Goal: Obtain resource: Download file/media

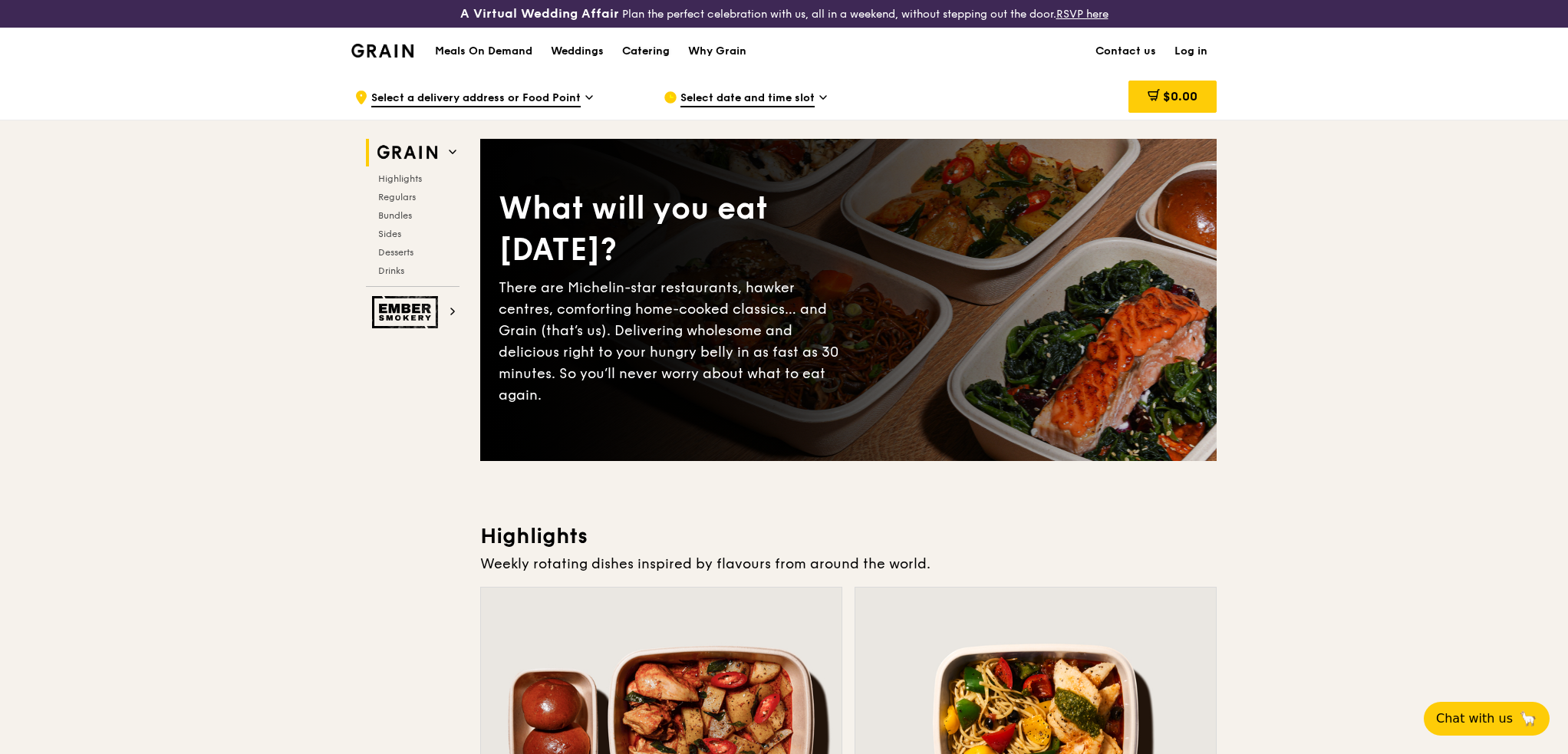
click at [650, 48] on div "Catering" at bounding box center [645, 51] width 47 height 46
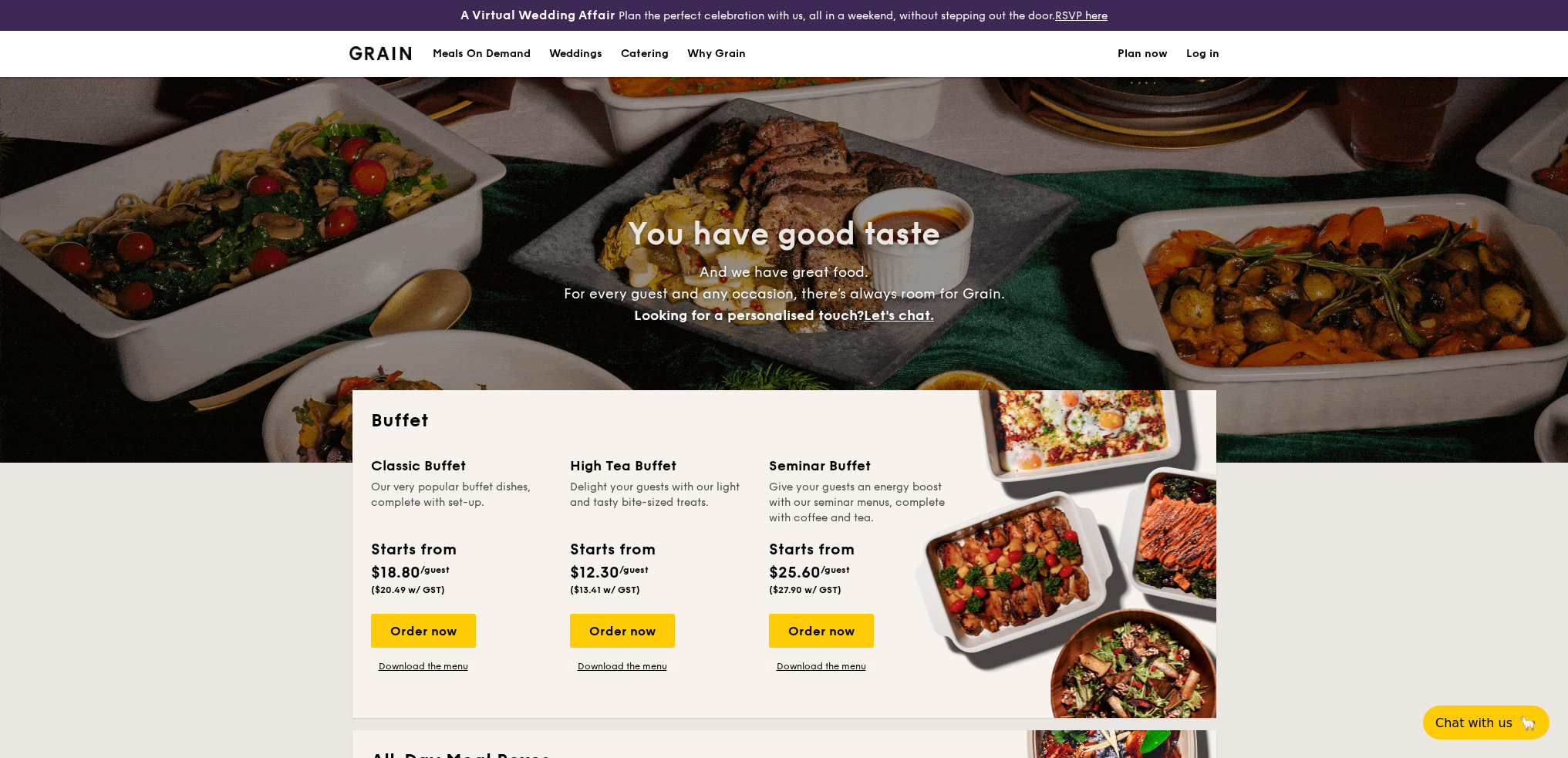
select select
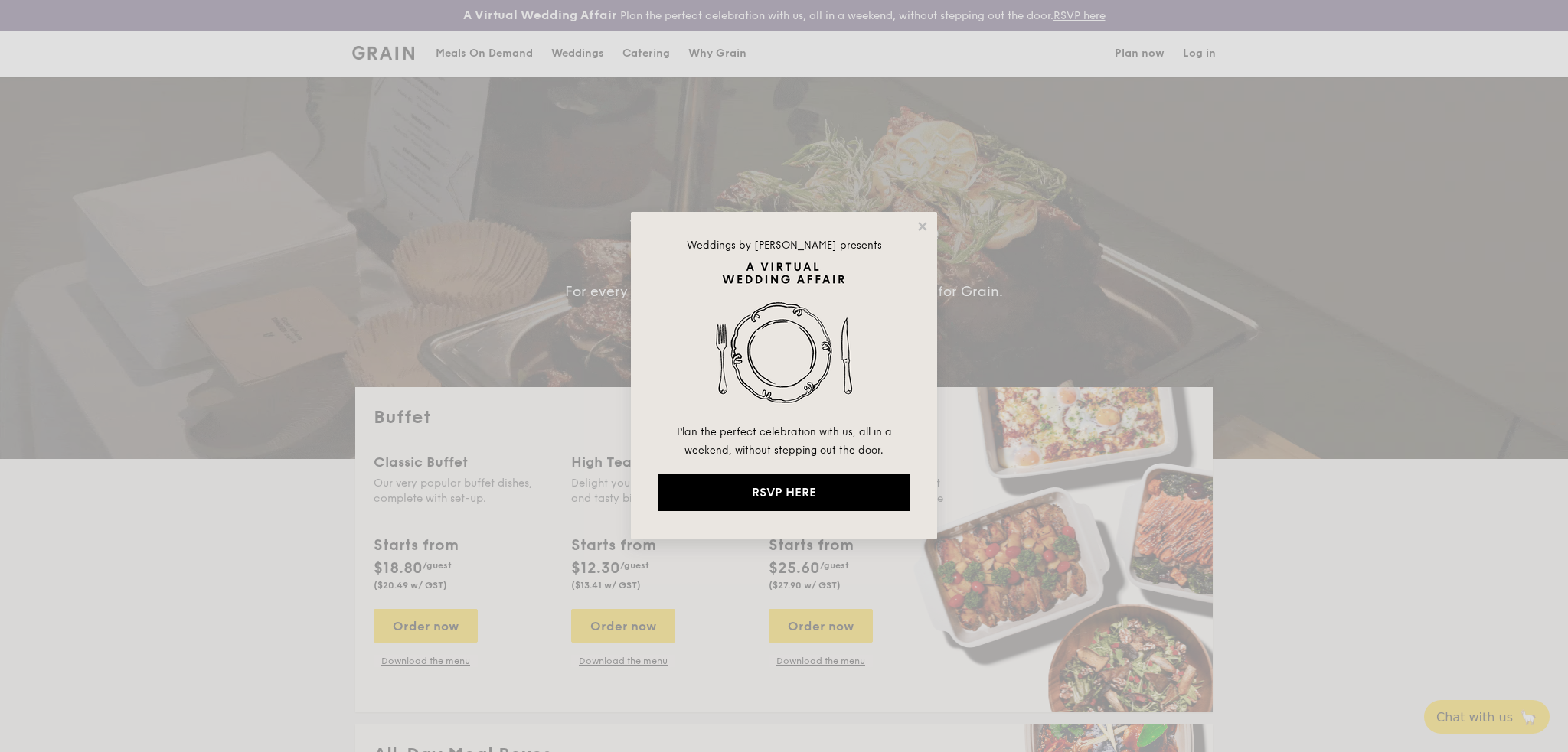
click at [920, 235] on div "Weddings by Grain presents Plan the perfect celebration with us, all in a weeke…" at bounding box center [784, 376] width 306 height 327
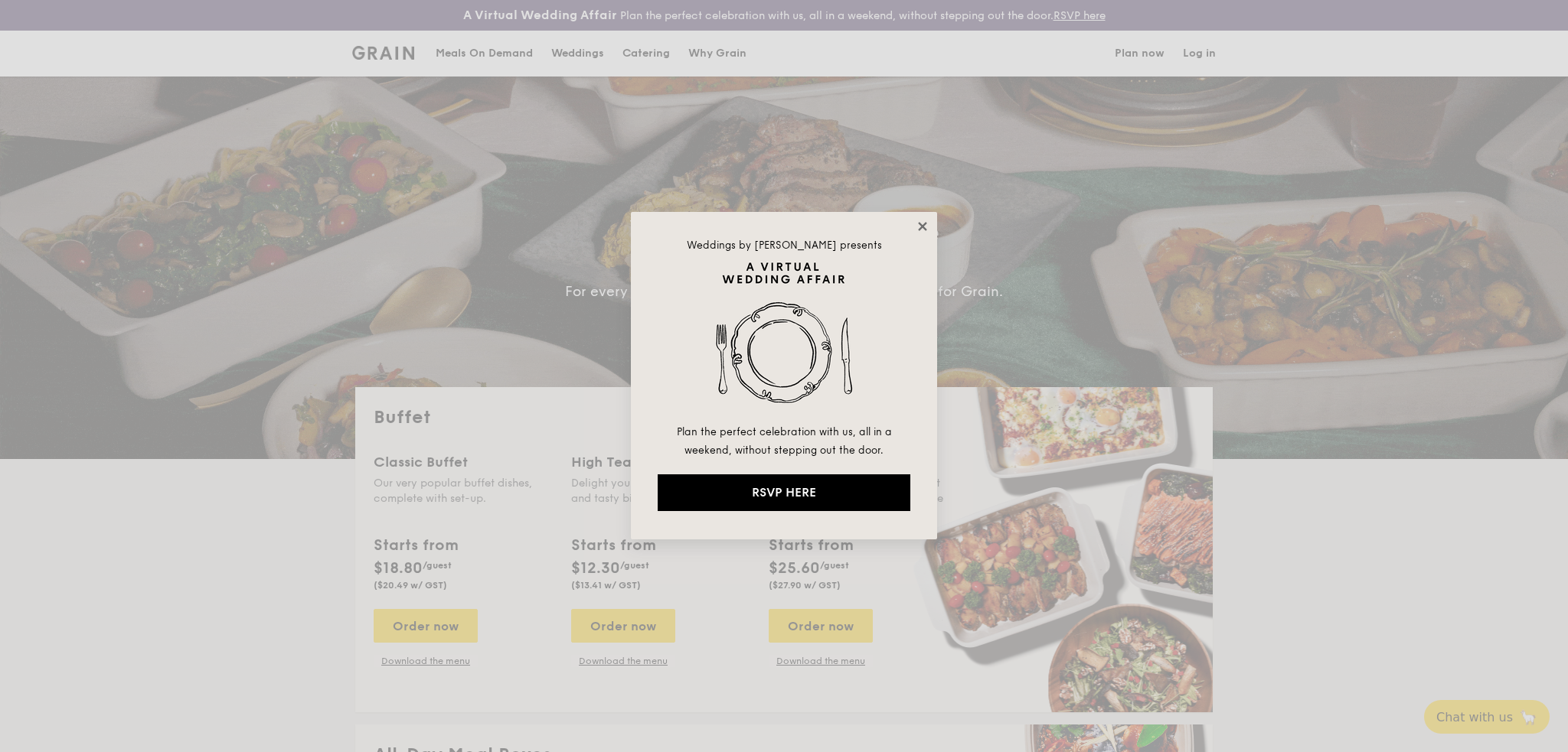
click at [918, 227] on icon at bounding box center [922, 226] width 13 height 13
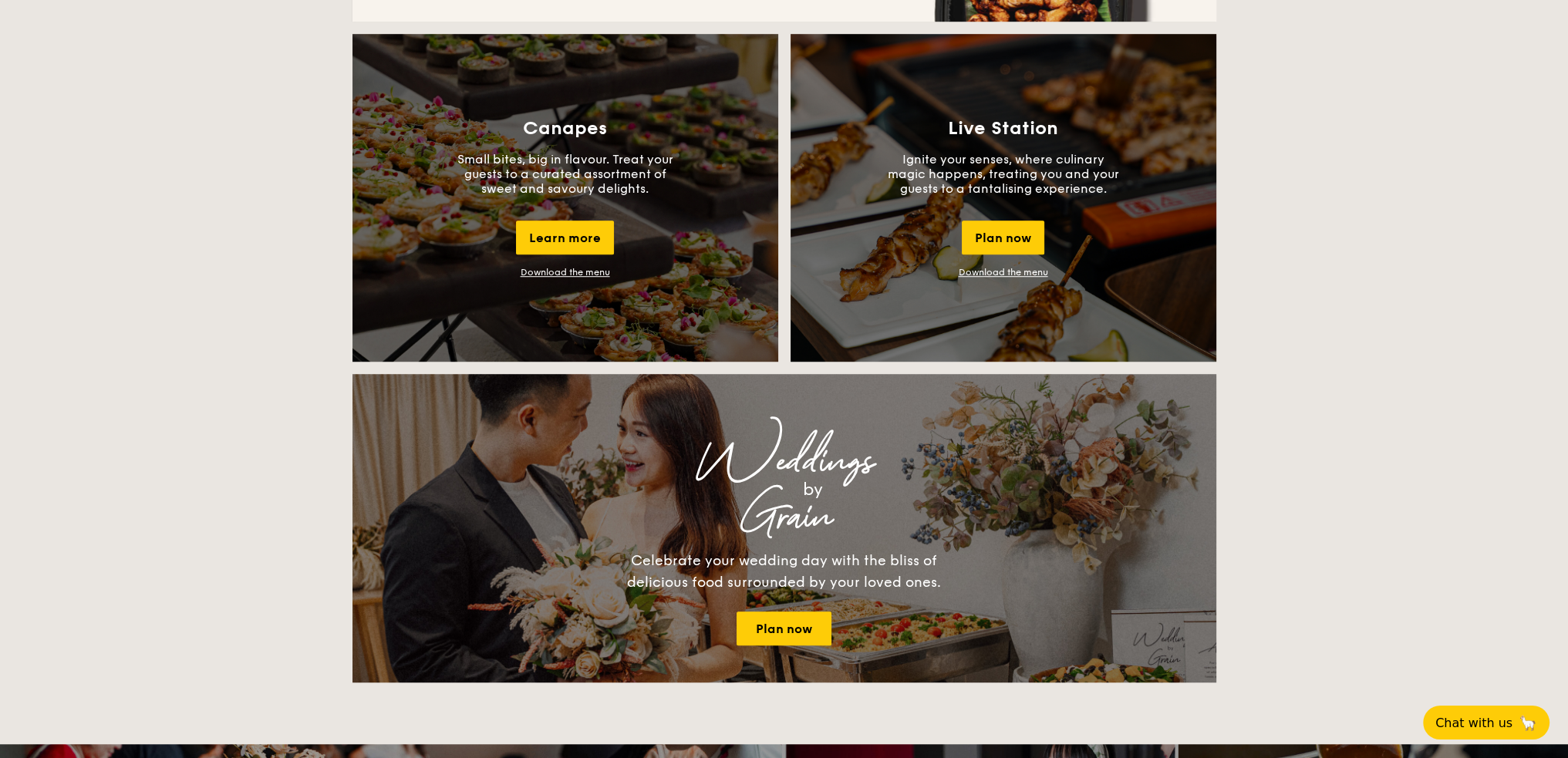
scroll to position [1311, 0]
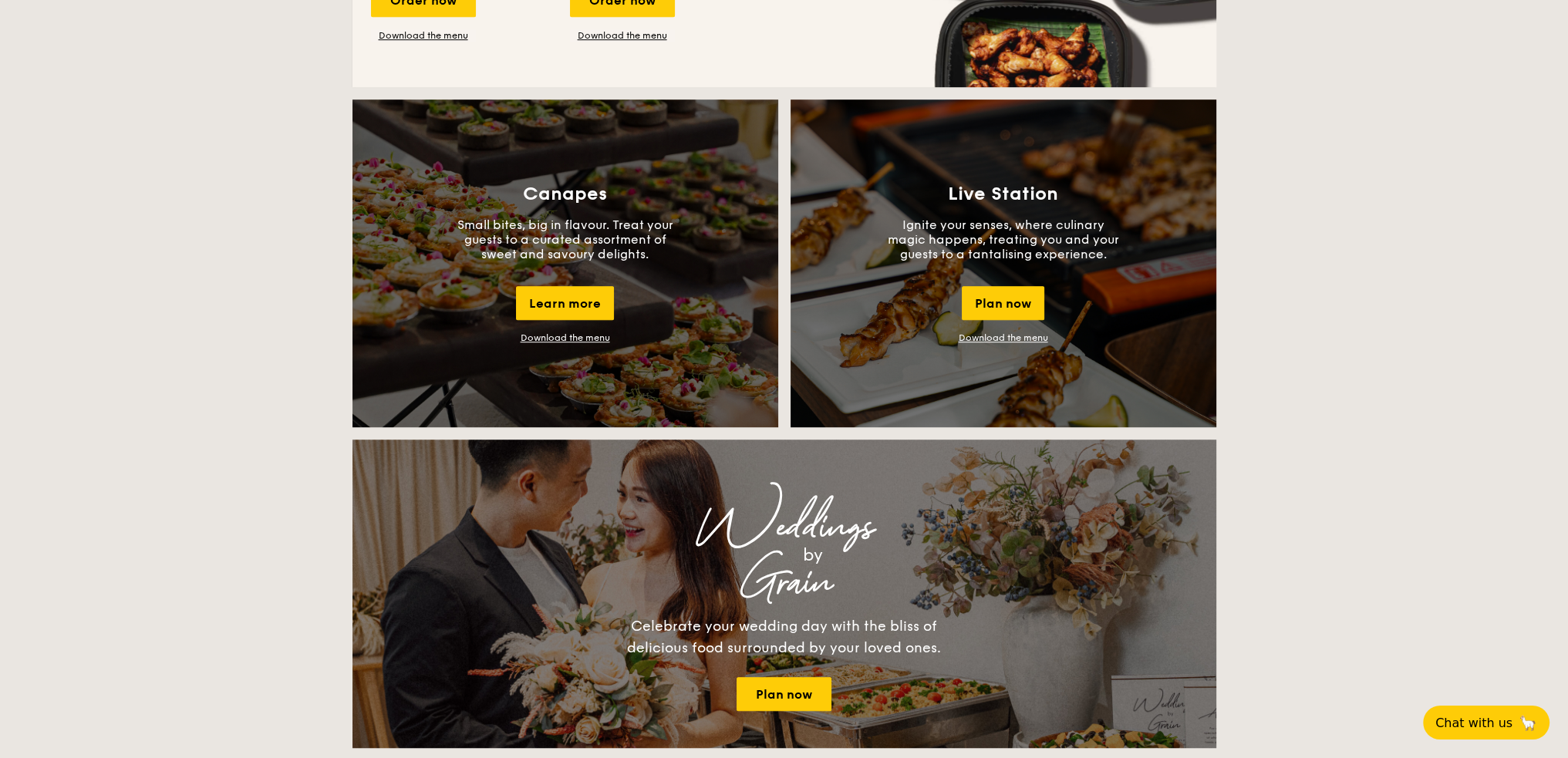
click at [574, 337] on link "Download the menu" at bounding box center [566, 338] width 90 height 11
